Goal: Information Seeking & Learning: Learn about a topic

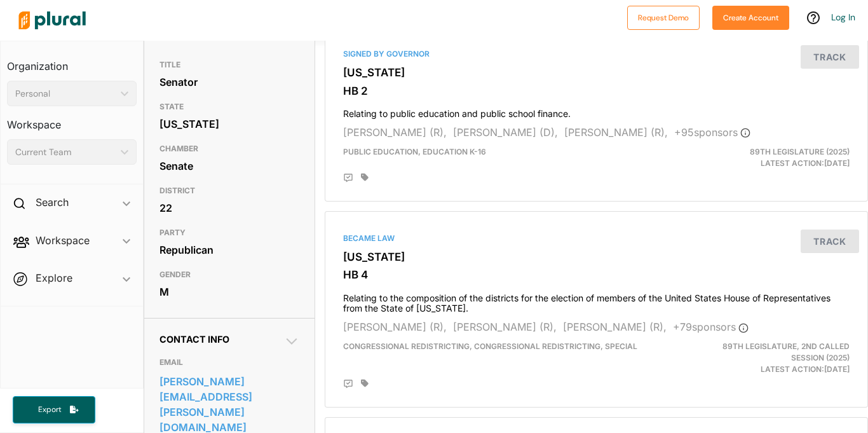
scroll to position [125, 0]
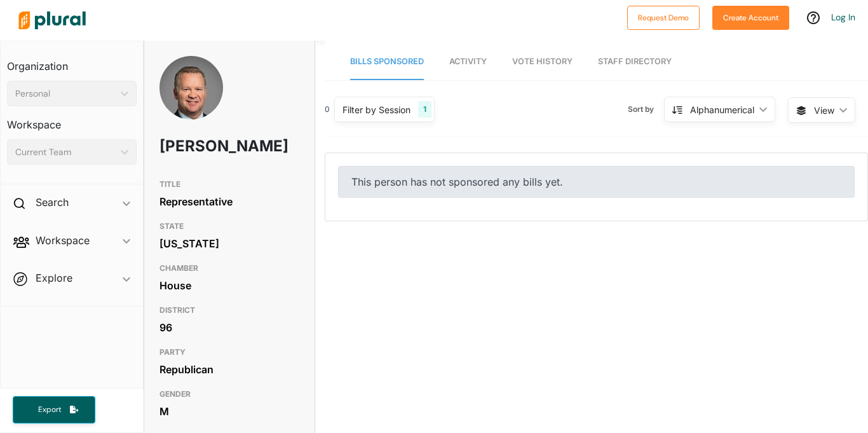
click at [483, 176] on div "This person has not sponsored any bills yet." at bounding box center [596, 182] width 517 height 32
click at [459, 191] on div "This person has not sponsored any bills yet." at bounding box center [596, 182] width 517 height 32
click at [468, 63] on span "Activity" at bounding box center [469, 62] width 38 height 10
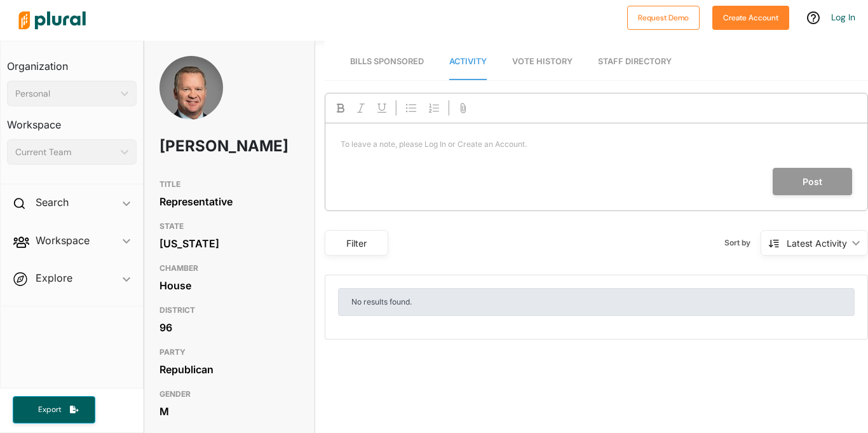
click at [516, 59] on span "Vote History" at bounding box center [542, 62] width 60 height 10
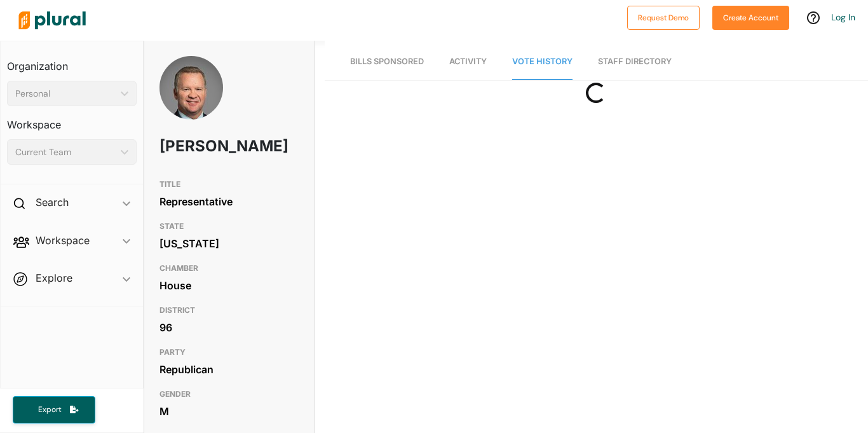
click at [407, 61] on span "Bills Sponsored" at bounding box center [387, 62] width 74 height 10
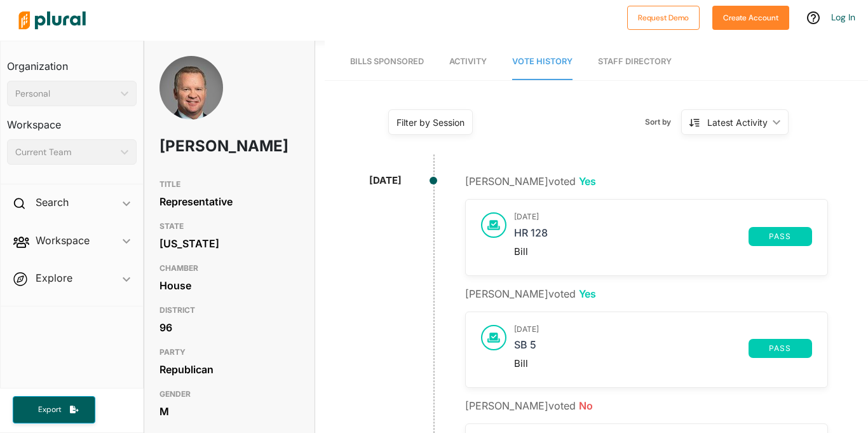
click at [391, 76] on link "Bills Sponsored" at bounding box center [387, 62] width 74 height 36
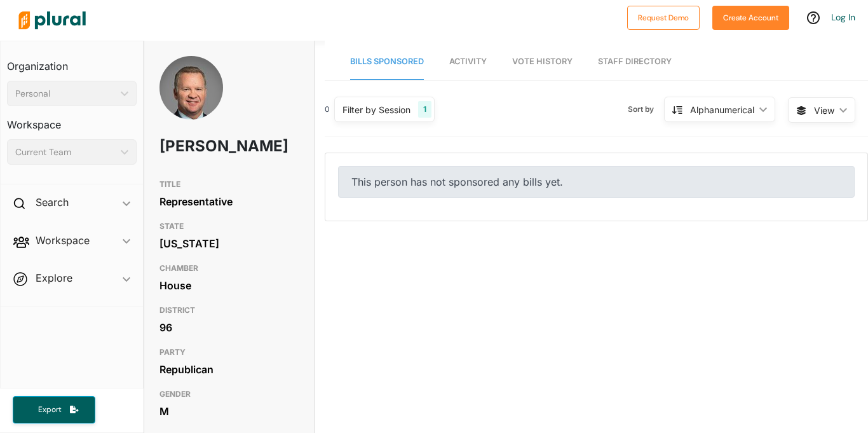
click at [425, 211] on div "This person has not sponsored any bills yet." at bounding box center [597, 186] width 542 height 67
click at [415, 200] on div "This person has not sponsored any bills yet." at bounding box center [597, 186] width 542 height 67
click at [404, 187] on div "This person has not sponsored any bills yet." at bounding box center [596, 182] width 517 height 32
click at [525, 66] on link "Vote History" at bounding box center [542, 62] width 60 height 36
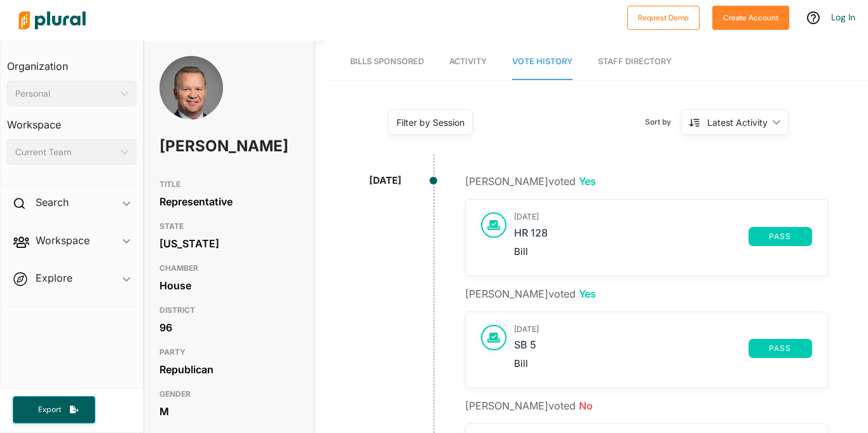
click at [426, 67] on nav "Bills Sponsored Activity Vote History Staff Directory" at bounding box center [597, 60] width 544 height 39
click at [410, 58] on span "Bills Sponsored" at bounding box center [387, 62] width 74 height 10
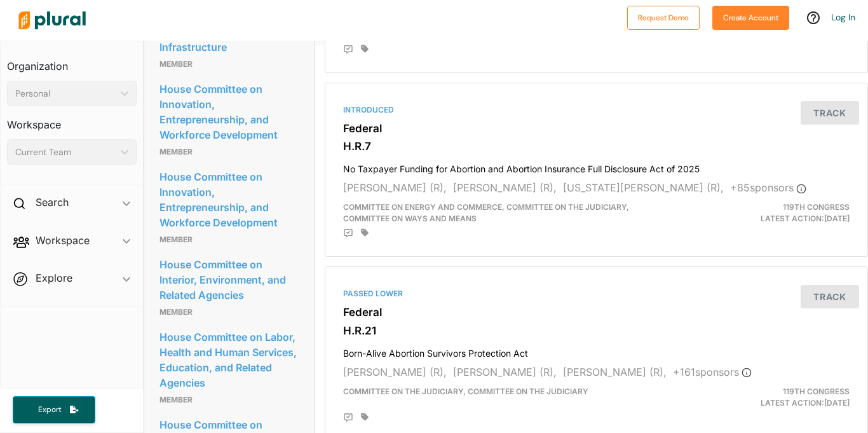
scroll to position [1223, 0]
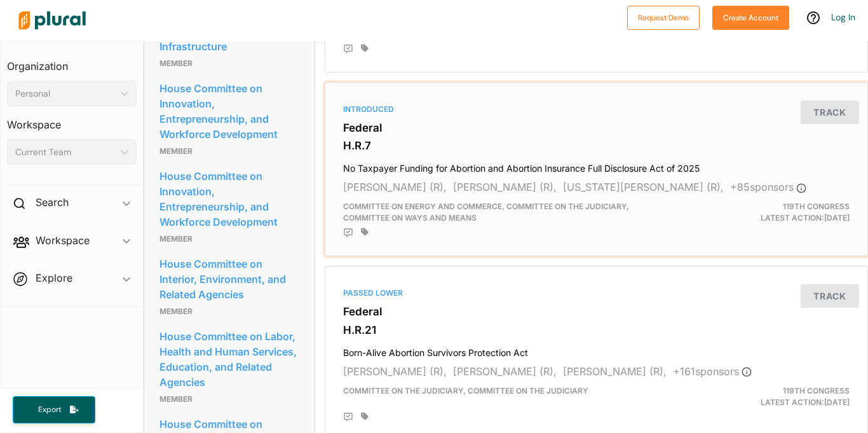
click at [427, 160] on h4 "No Taxpayer Funding for Abortion and Abortion Insurance Full Disclosure Act of …" at bounding box center [596, 165] width 507 height 17
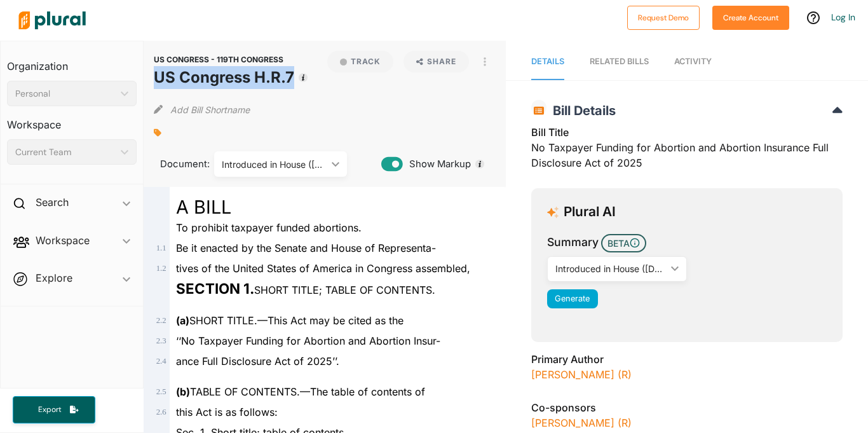
drag, startPoint x: 153, startPoint y: 74, endPoint x: 292, endPoint y: 84, distance: 139.6
click at [292, 84] on h1 "US Congress H.R.7" at bounding box center [224, 77] width 141 height 23
copy h1 "US Congress H.R.7"
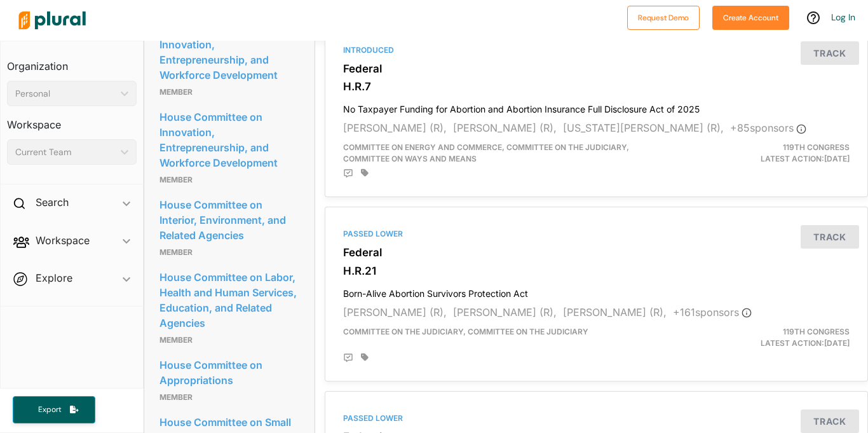
scroll to position [1285, 0]
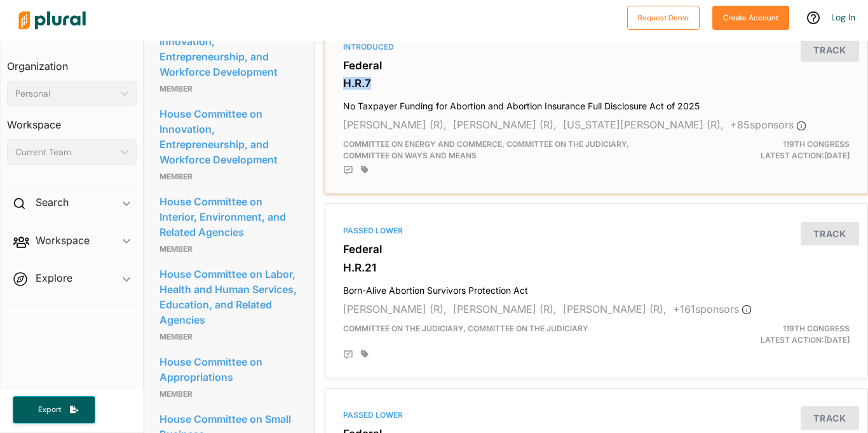
drag, startPoint x: 345, startPoint y: 83, endPoint x: 376, endPoint y: 86, distance: 30.7
click at [376, 86] on h3 "H.R.7" at bounding box center [596, 83] width 507 height 13
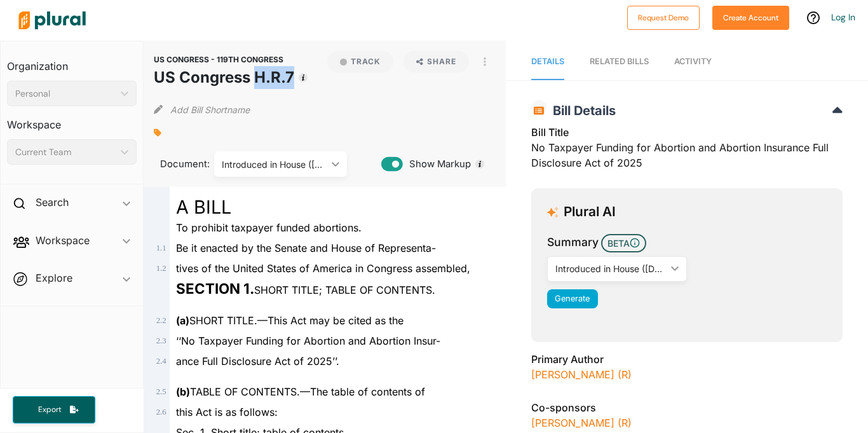
drag, startPoint x: 254, startPoint y: 79, endPoint x: 292, endPoint y: 83, distance: 39.0
click at [292, 83] on h1 "US Congress H.R.7" at bounding box center [224, 77] width 141 height 23
copy h1 "H.R.7"
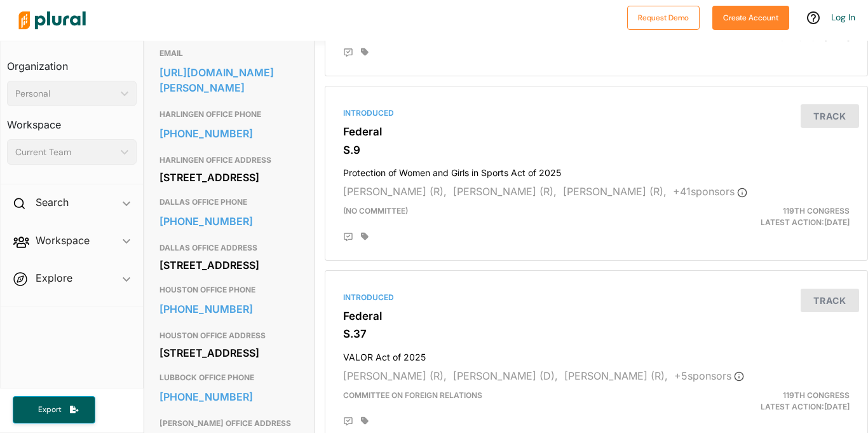
scroll to position [413, 0]
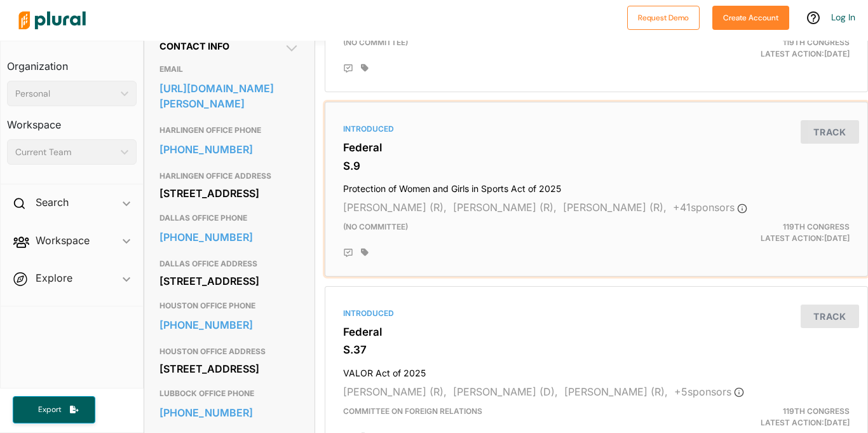
click at [413, 154] on div "Introduced Federal S.9 Protection of Women and Girls in Sports Act of 2025 Tomm…" at bounding box center [597, 188] width 532 height 163
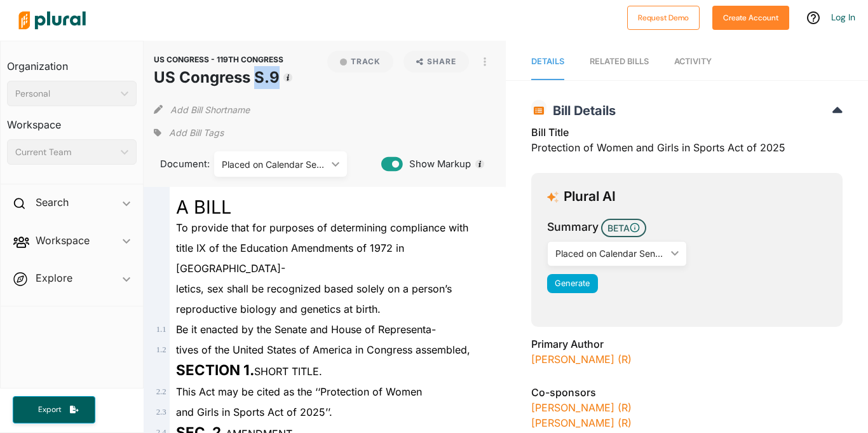
drag, startPoint x: 254, startPoint y: 74, endPoint x: 278, endPoint y: 78, distance: 24.6
click at [278, 78] on h1 "US Congress S.9" at bounding box center [219, 77] width 130 height 23
copy h1 "S.9"
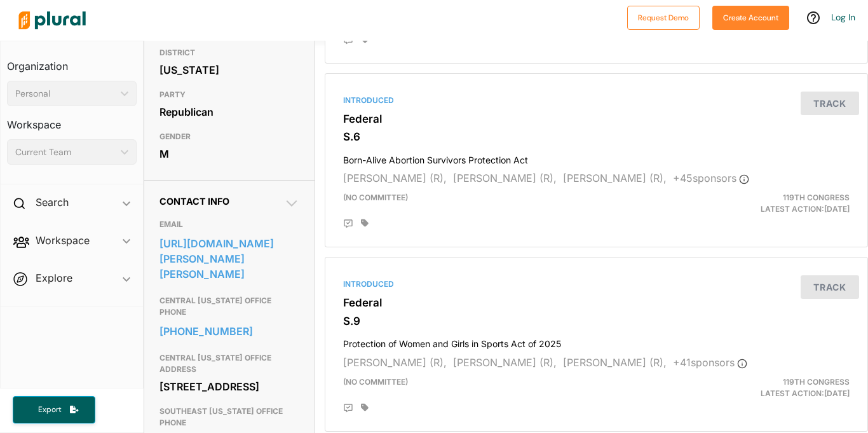
scroll to position [262, 0]
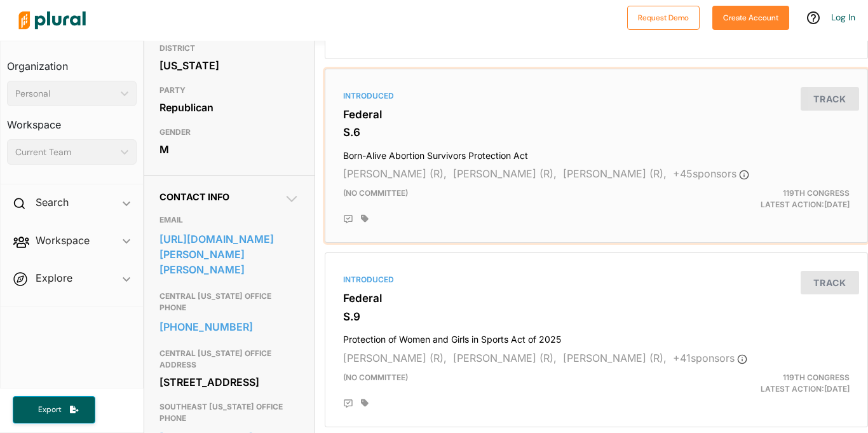
click at [413, 207] on div "(no committee)" at bounding box center [509, 199] width 350 height 23
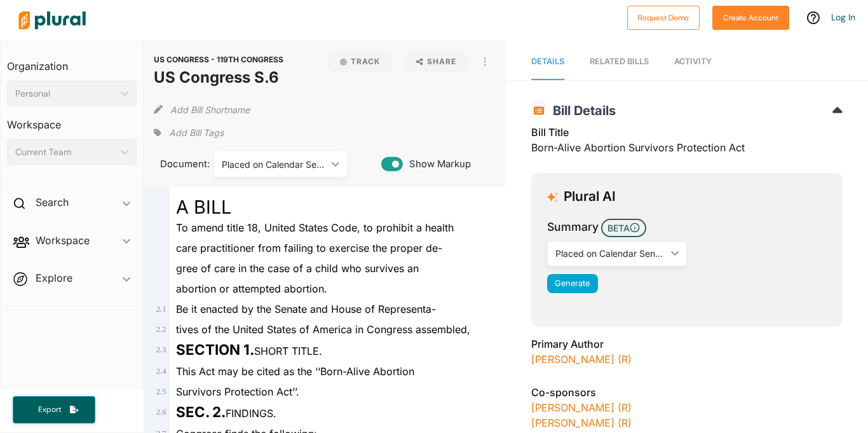
drag, startPoint x: 0, startPoint y: 0, endPoint x: 134, endPoint y: -33, distance: 137.5
click at [134, 0] on html "Request Demo Create Account Log In Organization Personal ic_keyboard_arrow_down…" at bounding box center [434, 216] width 868 height 433
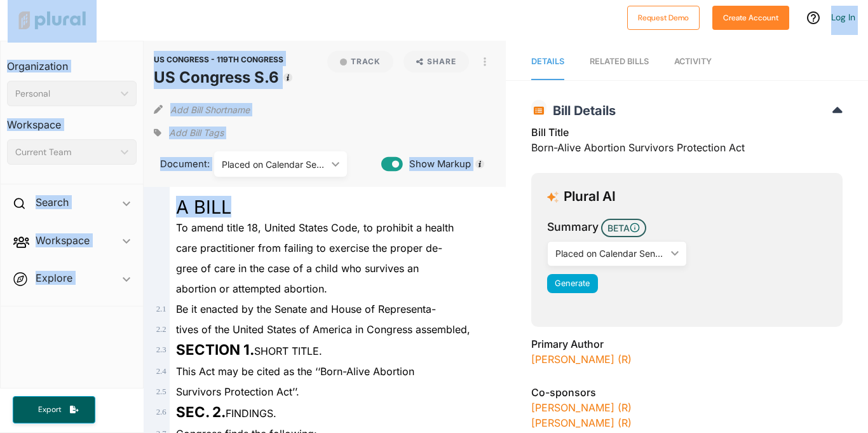
click at [248, 210] on div "A BILL" at bounding box center [331, 202] width 322 height 31
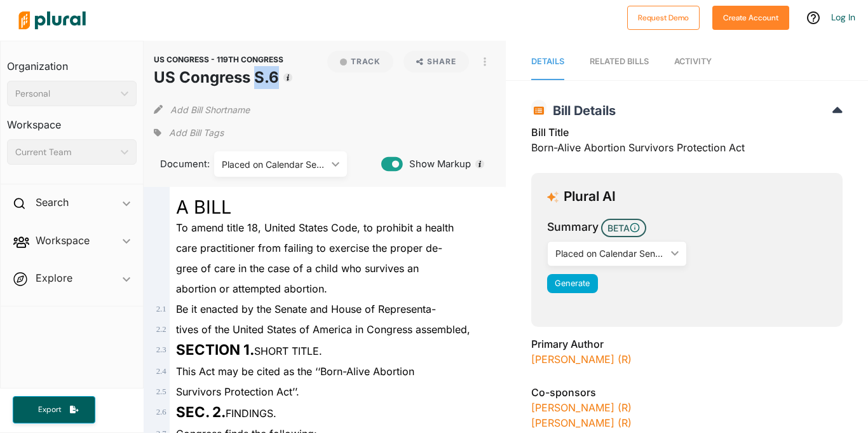
drag, startPoint x: 257, startPoint y: 80, endPoint x: 277, endPoint y: 81, distance: 19.1
click at [277, 81] on h1 "US Congress S.6" at bounding box center [219, 77] width 130 height 23
copy h1 "S.6"
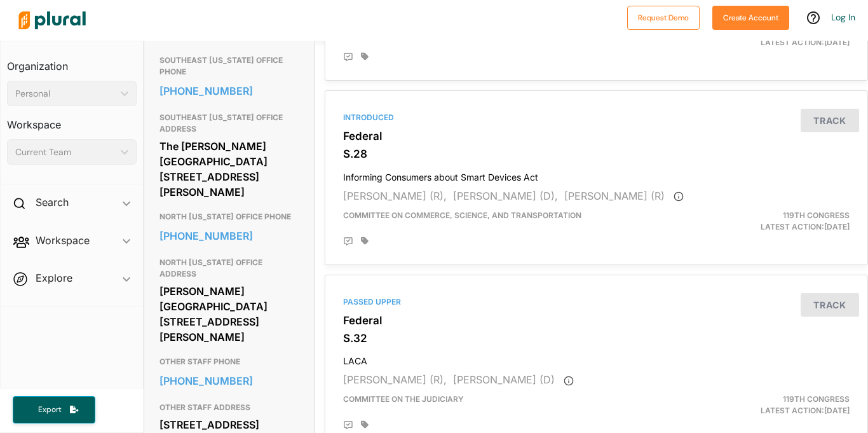
scroll to position [608, 0]
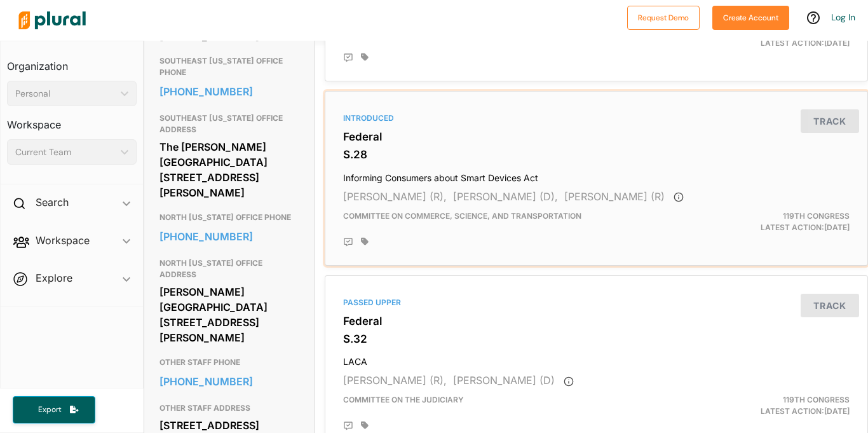
click at [470, 118] on div "Introduced" at bounding box center [596, 118] width 507 height 11
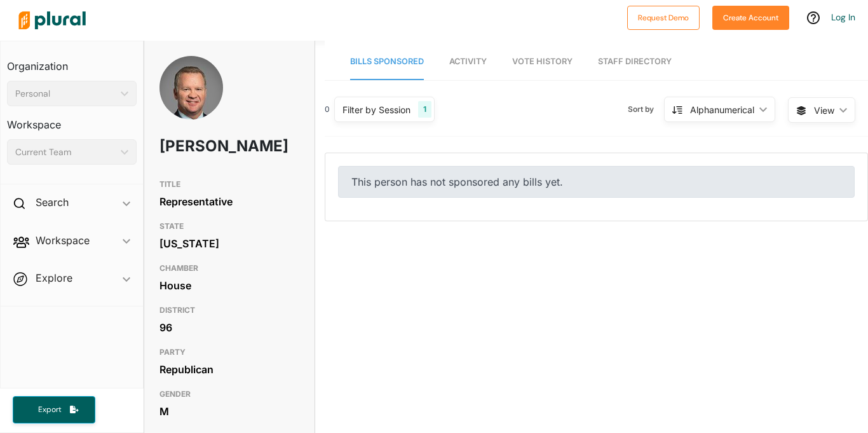
scroll to position [36, 0]
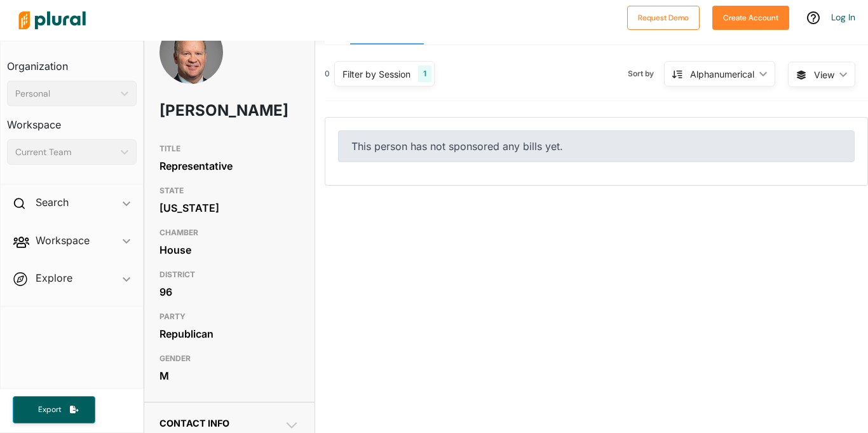
click at [390, 82] on div "Filter by Session 1" at bounding box center [384, 73] width 100 height 25
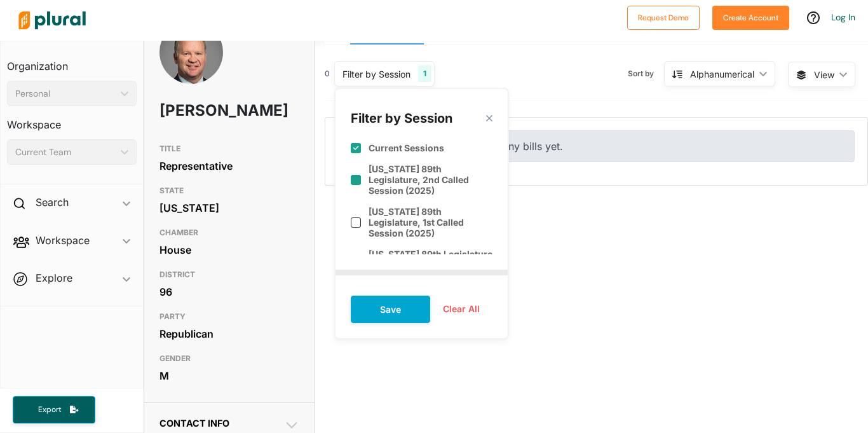
click at [423, 168] on label "[US_STATE] 89th Legislature, 2nd Called Session (2025)" at bounding box center [431, 179] width 124 height 32
click at [415, 182] on label "[US_STATE] 89th Legislature, 2nd Called Session (2025)" at bounding box center [431, 179] width 124 height 32
checkbox input "false"
click at [487, 123] on div "Filter by Session close" at bounding box center [422, 115] width 142 height 23
click at [489, 120] on polygon at bounding box center [489, 118] width 11 height 11
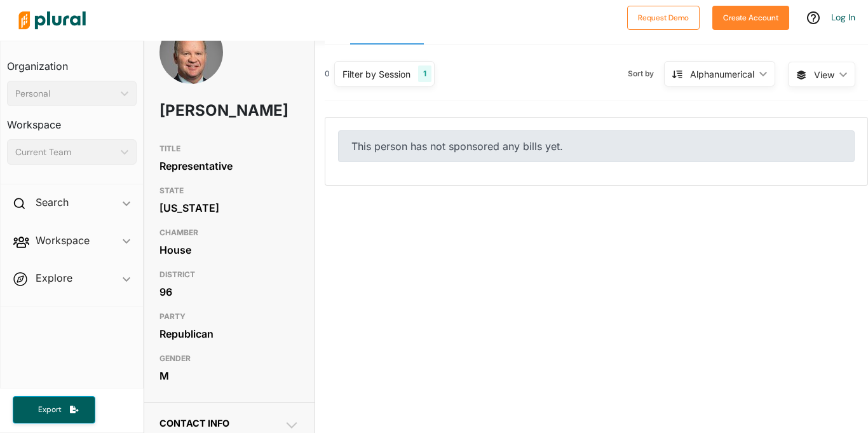
scroll to position [0, 0]
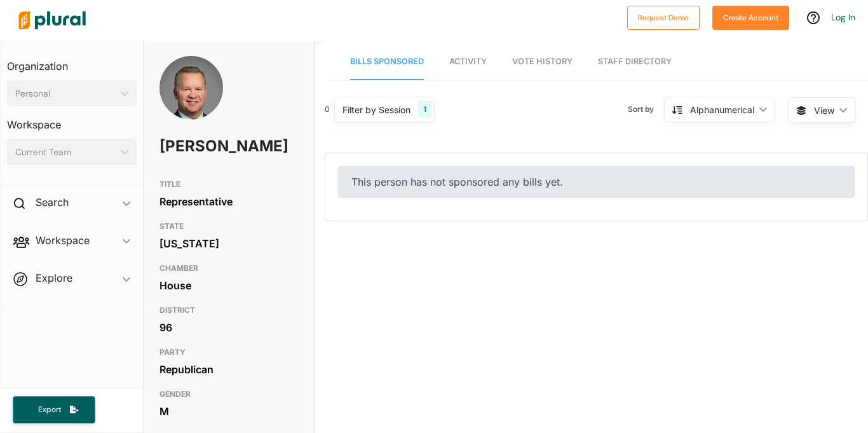
click at [543, 73] on link "Vote History" at bounding box center [542, 62] width 60 height 36
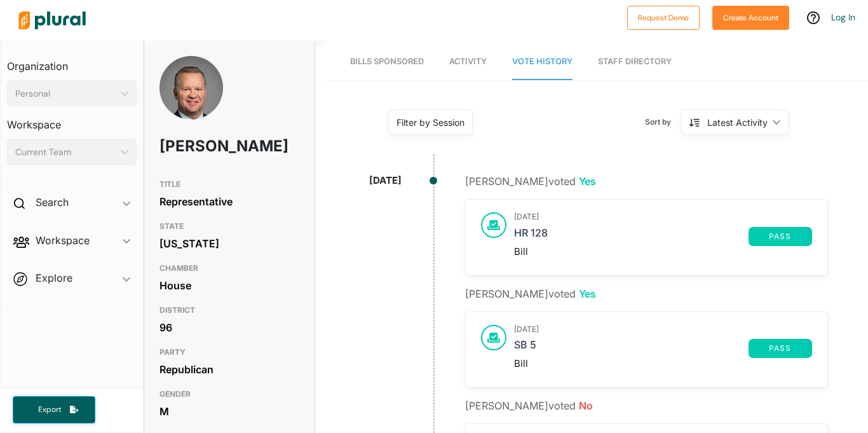
click at [549, 246] on div "Bill" at bounding box center [663, 251] width 298 height 11
click at [540, 234] on link "HR 128" at bounding box center [631, 236] width 235 height 19
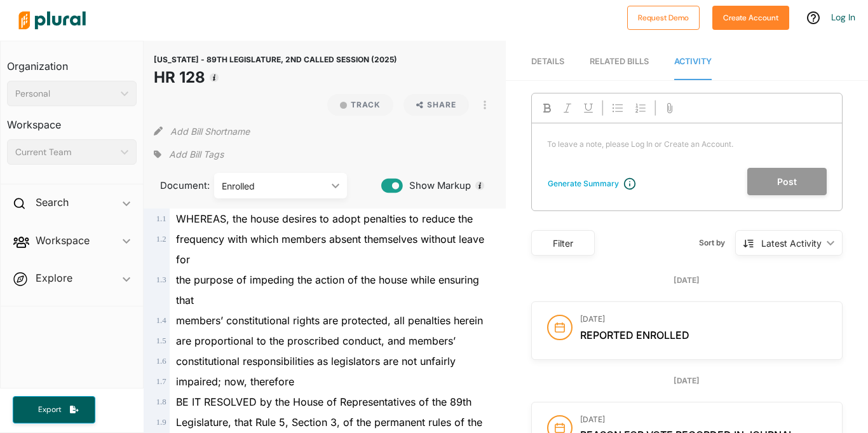
drag, startPoint x: 156, startPoint y: 74, endPoint x: 203, endPoint y: 83, distance: 48.4
click at [203, 83] on h1 "HR 128" at bounding box center [276, 77] width 244 height 23
copy h1 "HR 128"
